Goal: Use online tool/utility: Utilize a website feature to perform a specific function

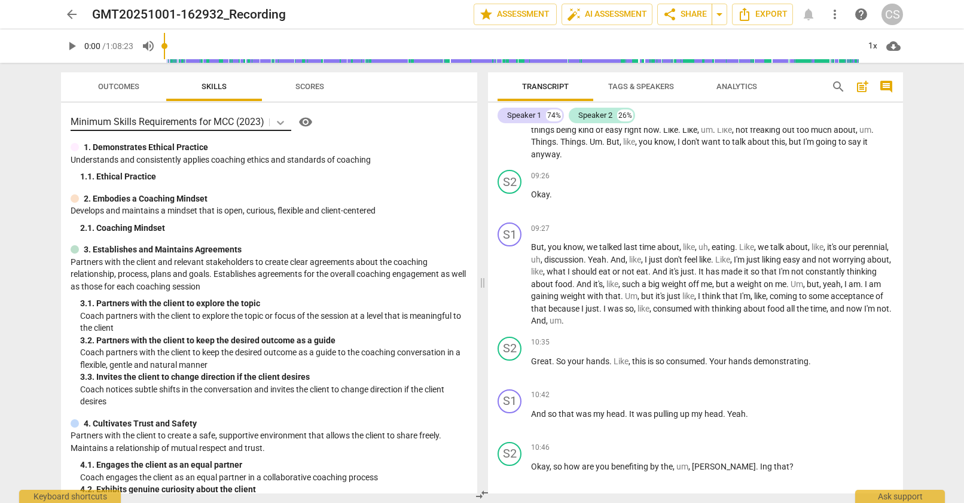
click at [283, 121] on icon at bounding box center [280, 123] width 7 height 4
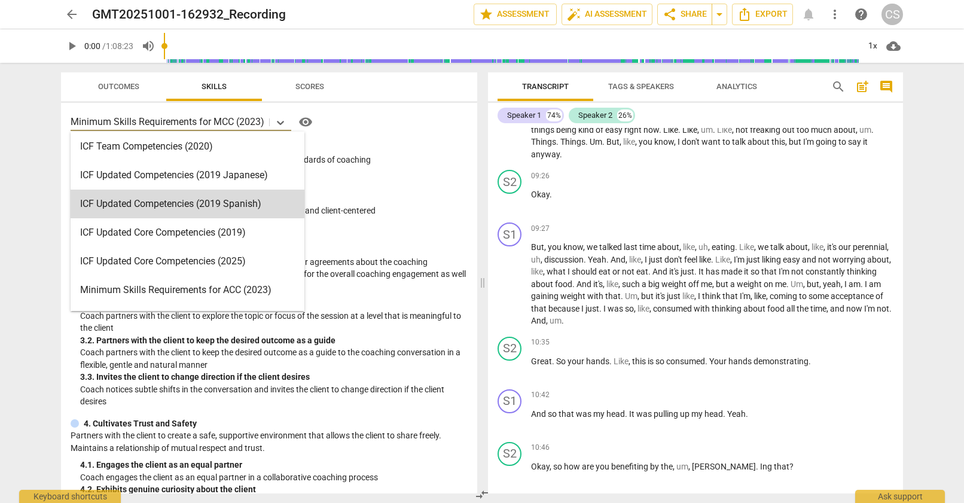
scroll to position [141, 0]
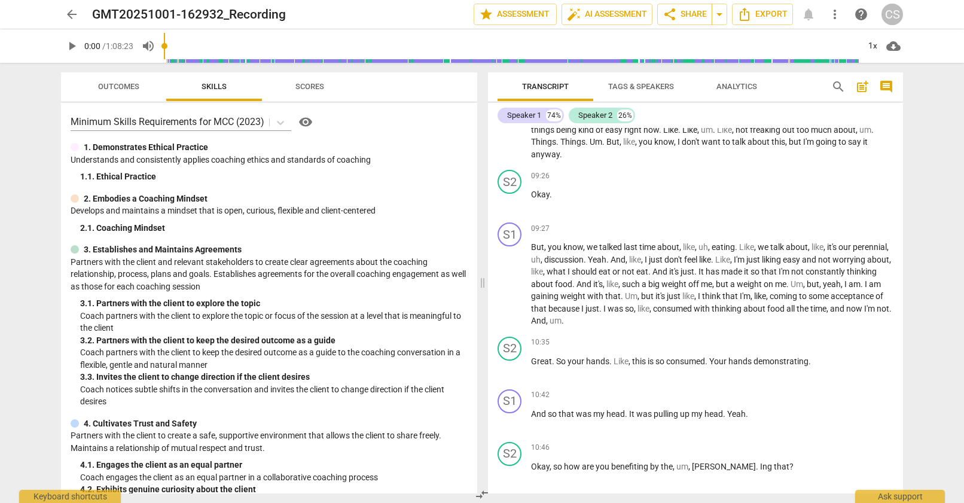
click at [396, 128] on div "Minimum Skills Requirements for MCC (2023) visibility" at bounding box center [269, 121] width 397 height 19
click at [312, 86] on span "Scores" at bounding box center [309, 86] width 29 height 9
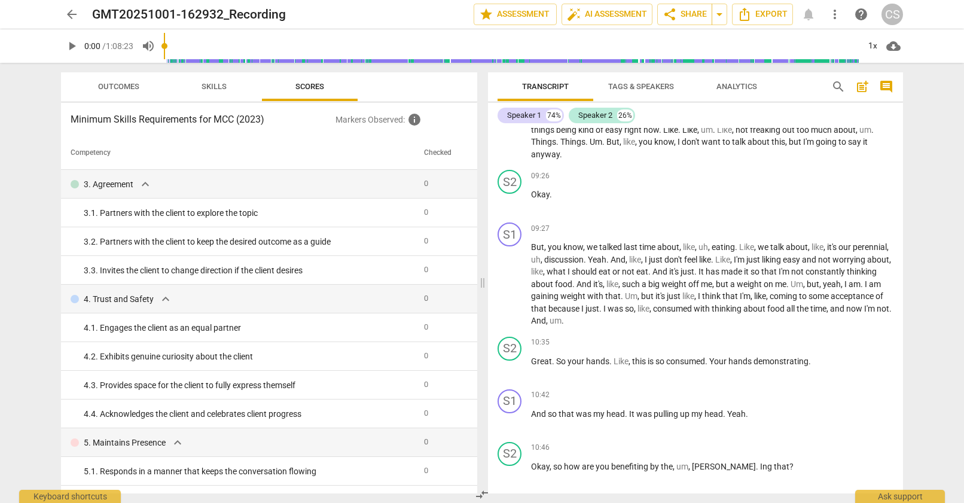
scroll to position [0, 0]
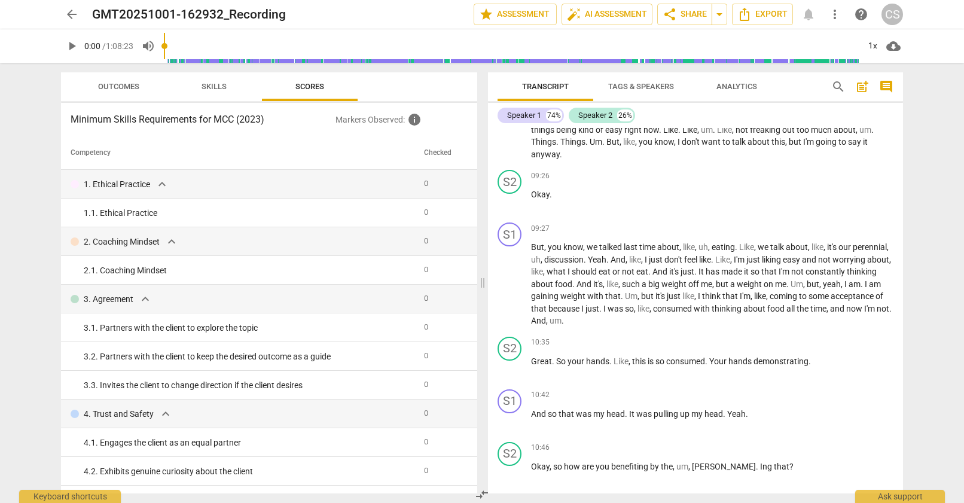
click at [212, 87] on span "Skills" at bounding box center [214, 86] width 25 height 9
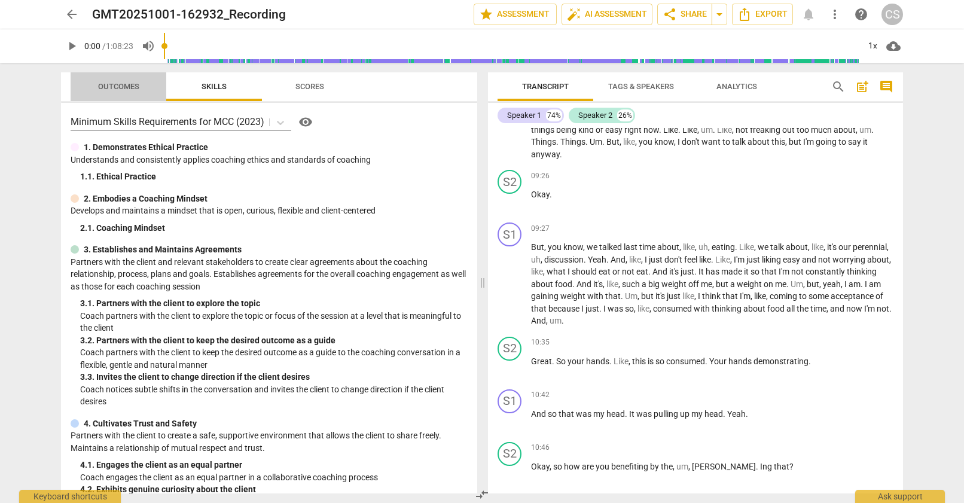
click at [128, 84] on span "Outcomes" at bounding box center [118, 86] width 41 height 9
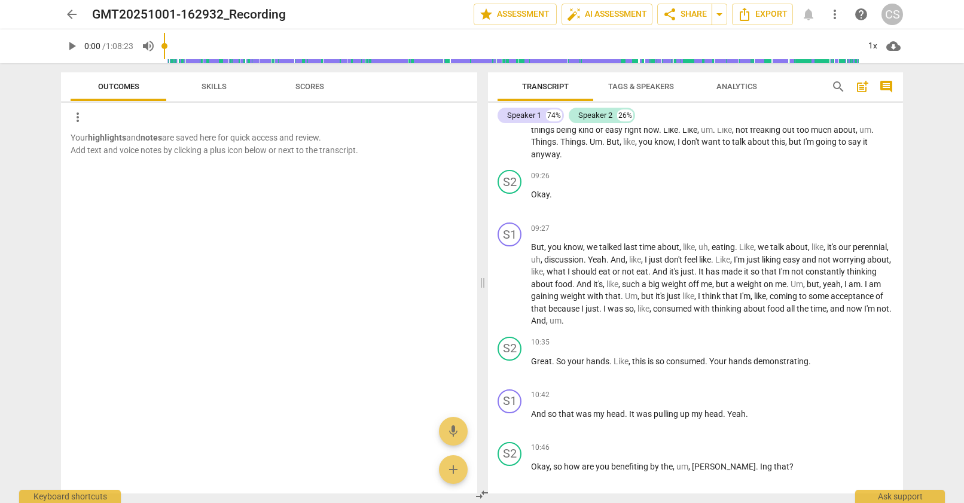
click at [218, 77] on button "Skills" at bounding box center [214, 86] width 96 height 29
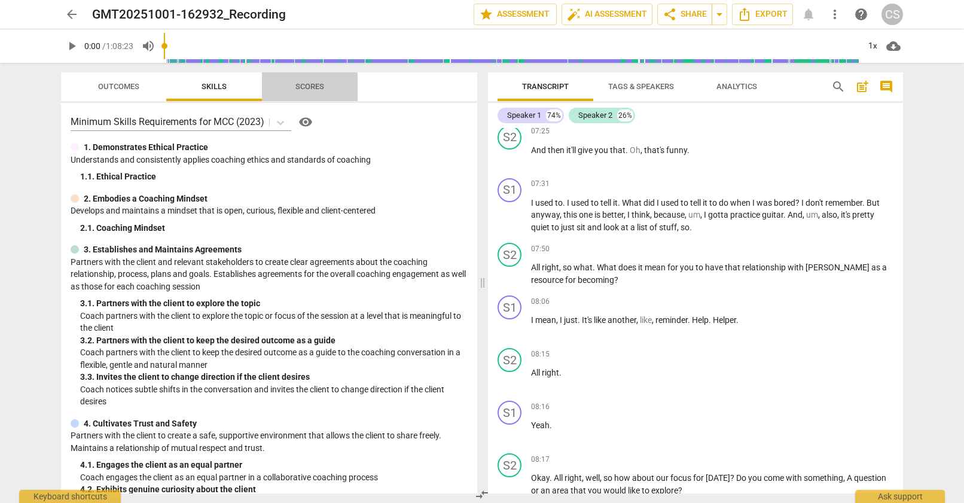
click at [309, 84] on span "Scores" at bounding box center [309, 86] width 29 height 9
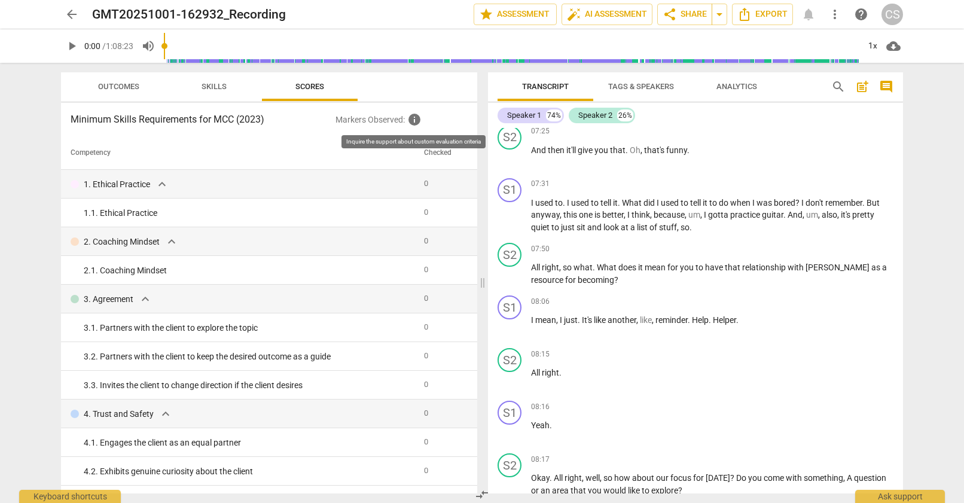
click at [417, 119] on span "info" at bounding box center [414, 119] width 14 height 14
click at [411, 165] on th "Competency" at bounding box center [240, 152] width 358 height 33
click at [434, 154] on th "Checked" at bounding box center [442, 152] width 46 height 33
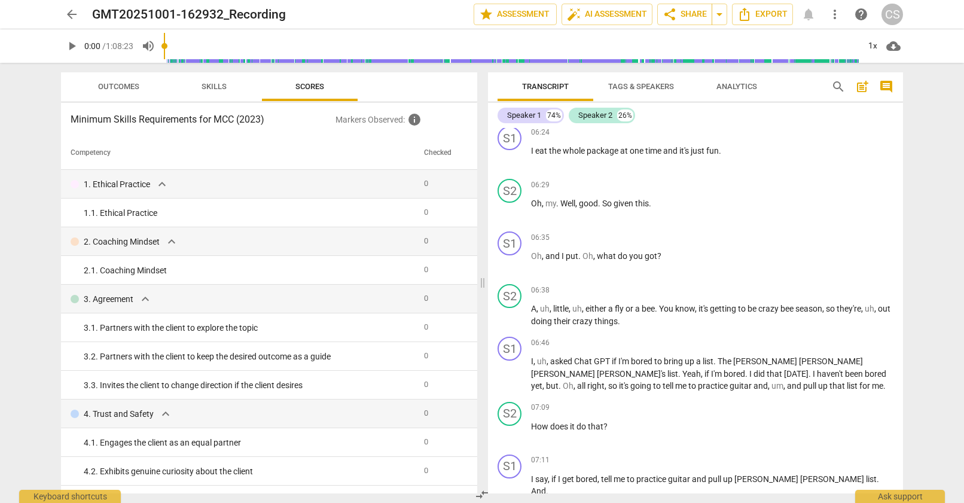
scroll to position [2436, 0]
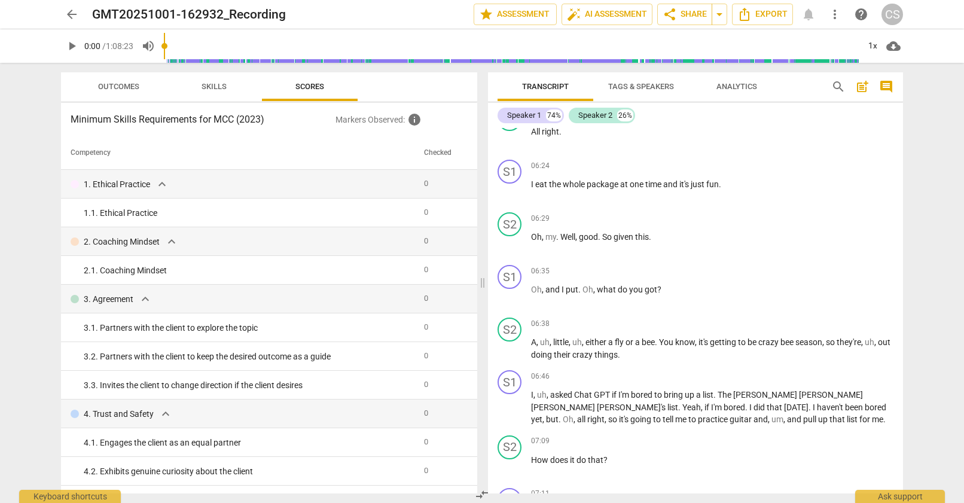
click at [736, 87] on span "Analytics" at bounding box center [736, 86] width 41 height 9
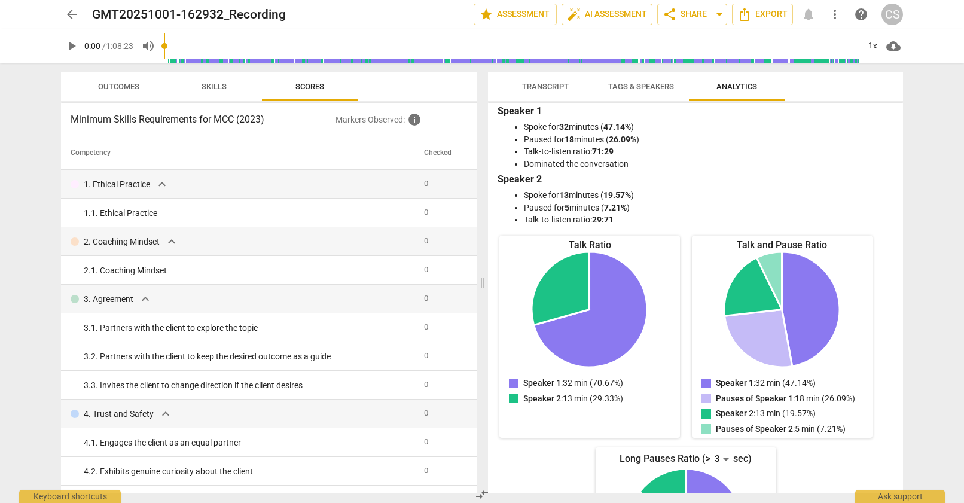
scroll to position [0, 0]
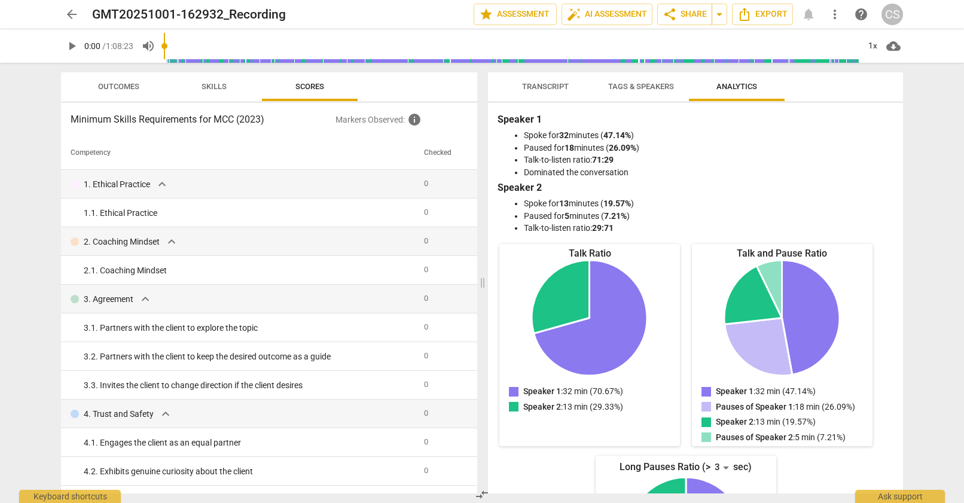
click at [654, 84] on span "Tags & Speakers" at bounding box center [641, 86] width 66 height 9
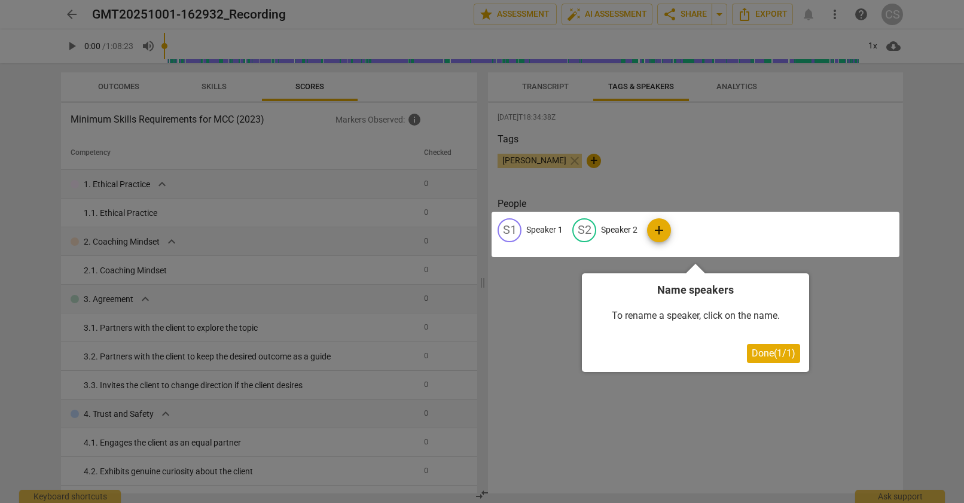
click at [695, 201] on div at bounding box center [482, 251] width 964 height 503
click at [768, 362] on button "Done ( 1 / 1 )" at bounding box center [773, 353] width 53 height 19
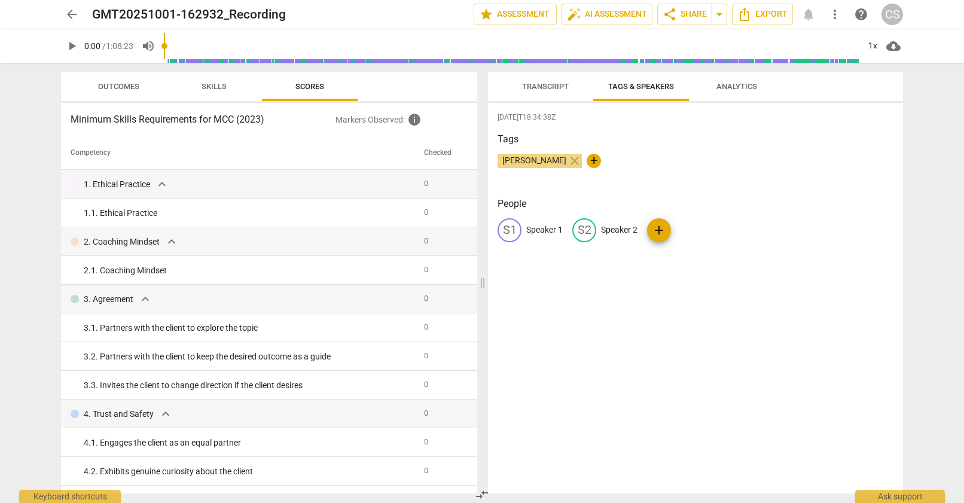
click at [547, 88] on span "Transcript" at bounding box center [545, 86] width 47 height 9
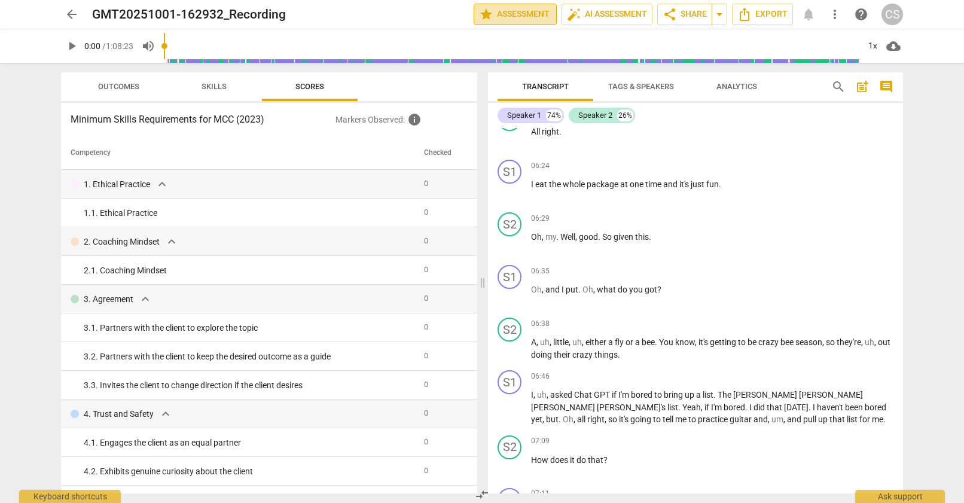
click at [523, 17] on span "star Assessment" at bounding box center [515, 14] width 72 height 14
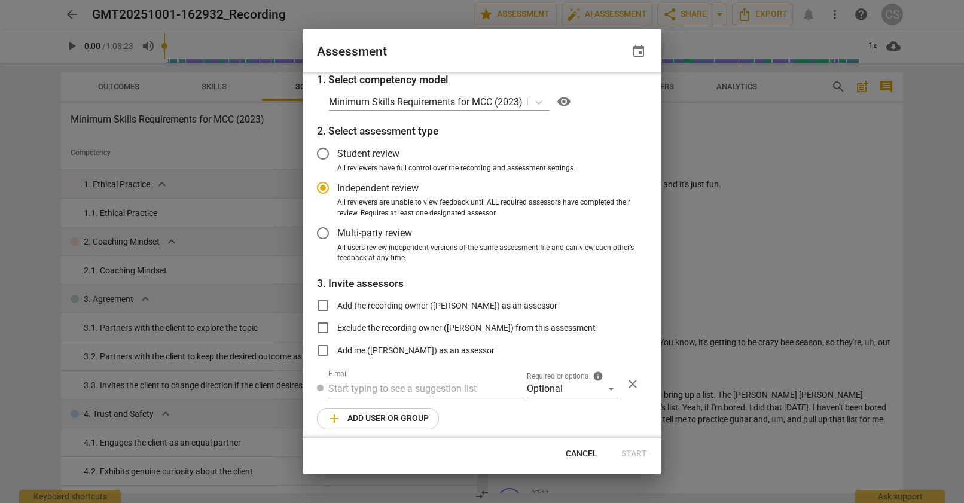
scroll to position [5, 0]
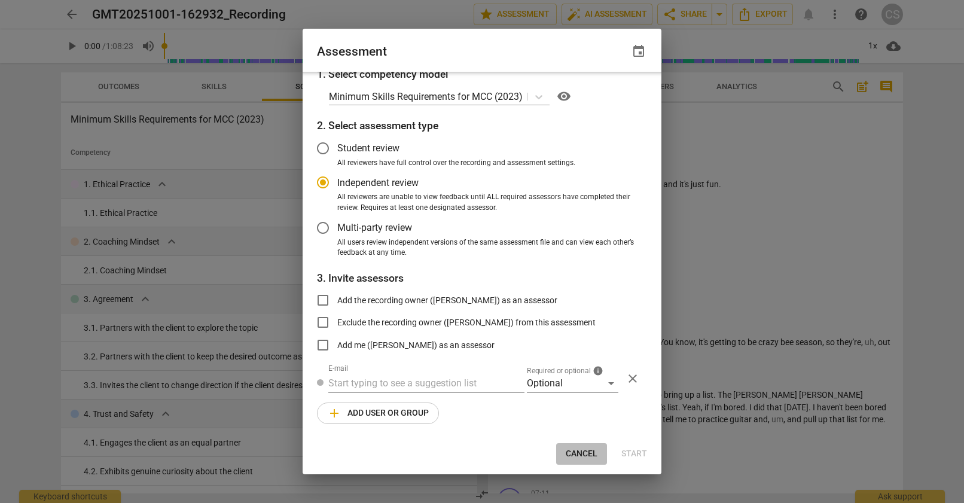
click at [579, 448] on span "Cancel" at bounding box center [582, 454] width 32 height 12
radio input "false"
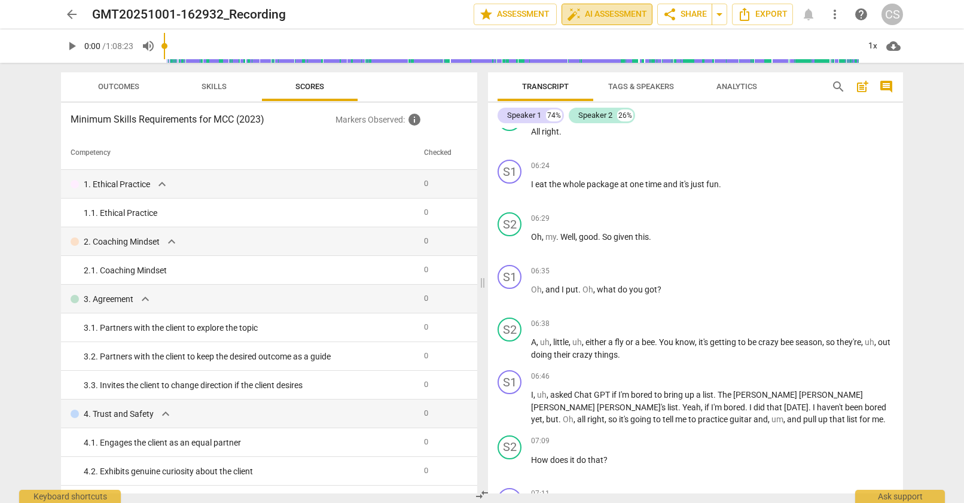
click at [593, 14] on span "auto_fix_high AI Assessment" at bounding box center [607, 14] width 80 height 14
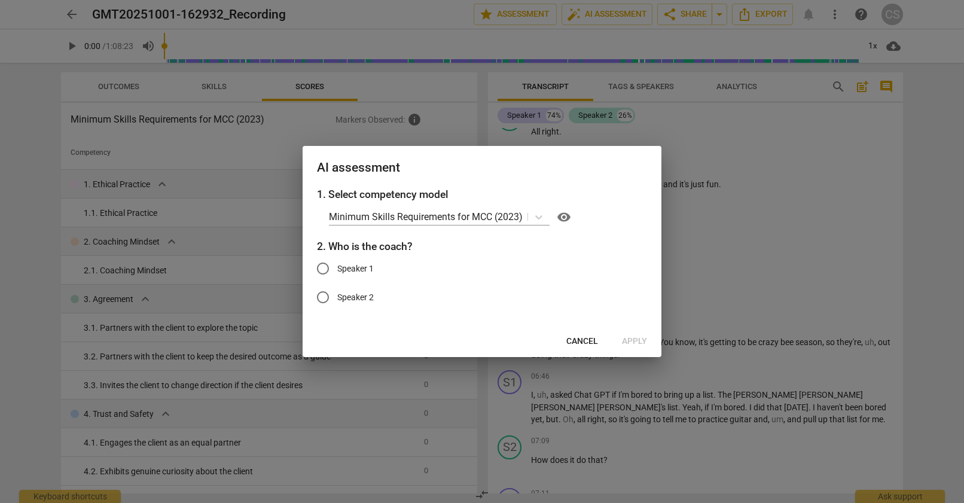
click at [325, 297] on input "Speaker 2" at bounding box center [323, 297] width 29 height 29
radio input "true"
click at [540, 217] on icon at bounding box center [539, 217] width 12 height 12
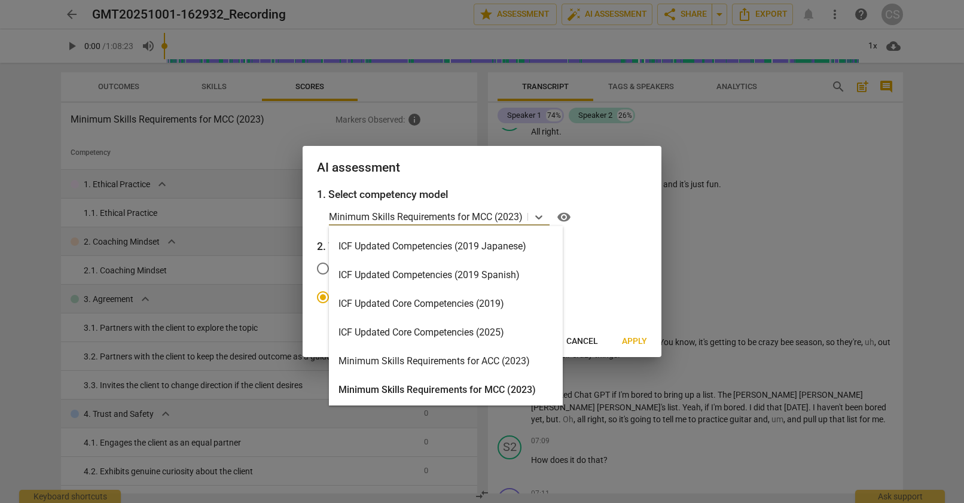
scroll to position [171, 0]
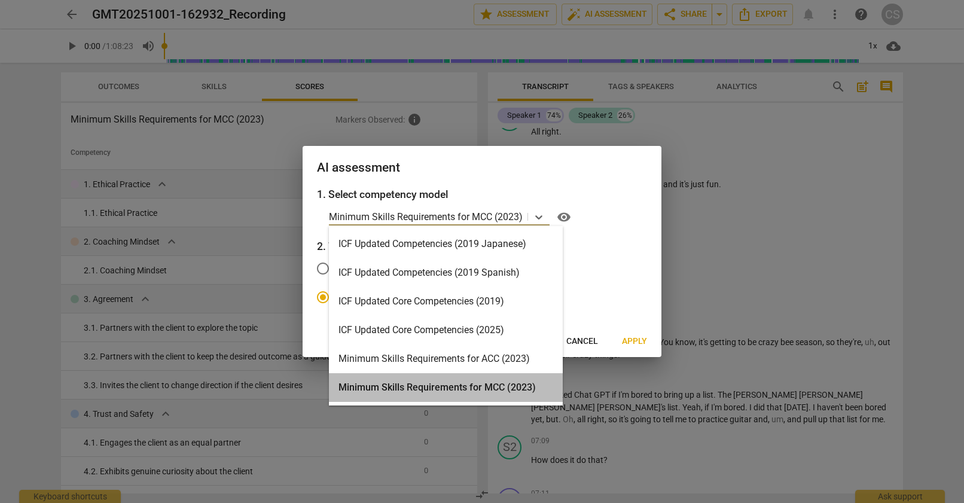
click at [501, 389] on div "Minimum Skills Requirements for MCC (2023)" at bounding box center [446, 387] width 234 height 29
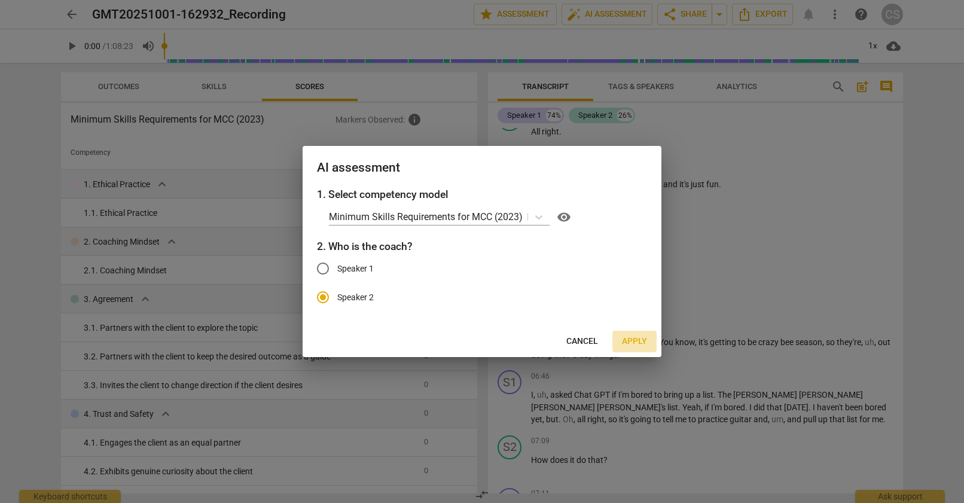
click at [636, 339] on span "Apply" at bounding box center [634, 341] width 25 height 12
